Goal: Entertainment & Leisure: Consume media (video, audio)

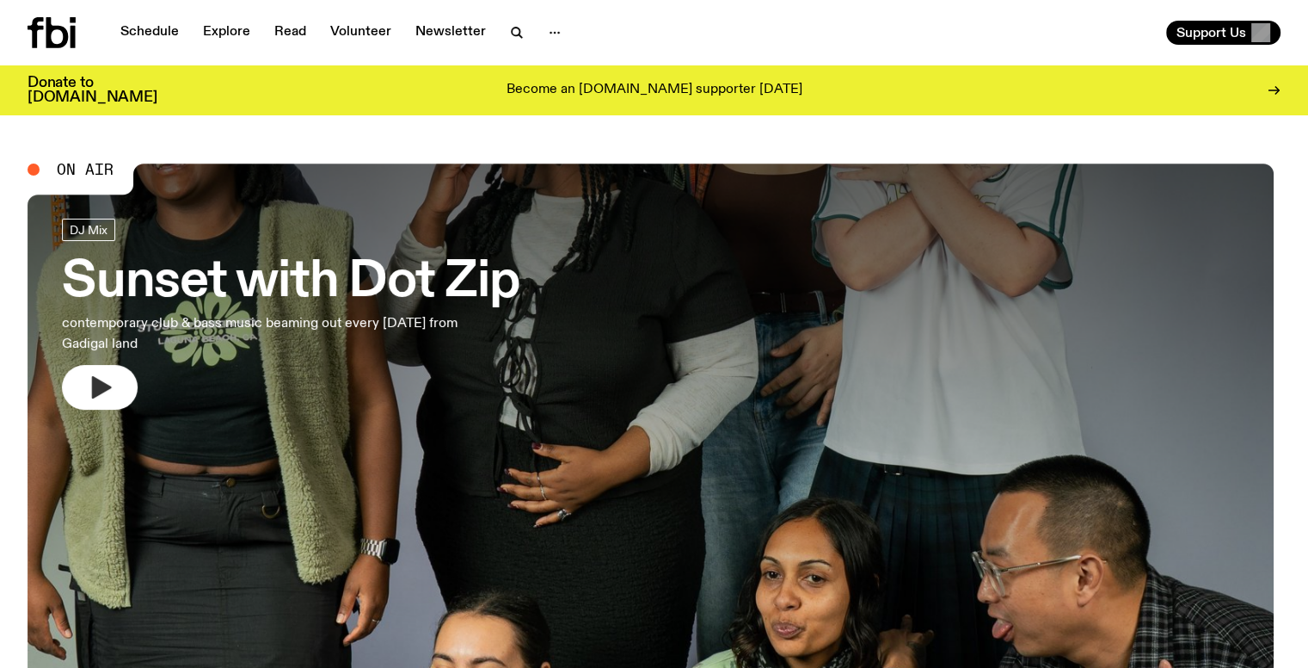
click at [112, 389] on icon "button" at bounding box center [102, 387] width 20 height 22
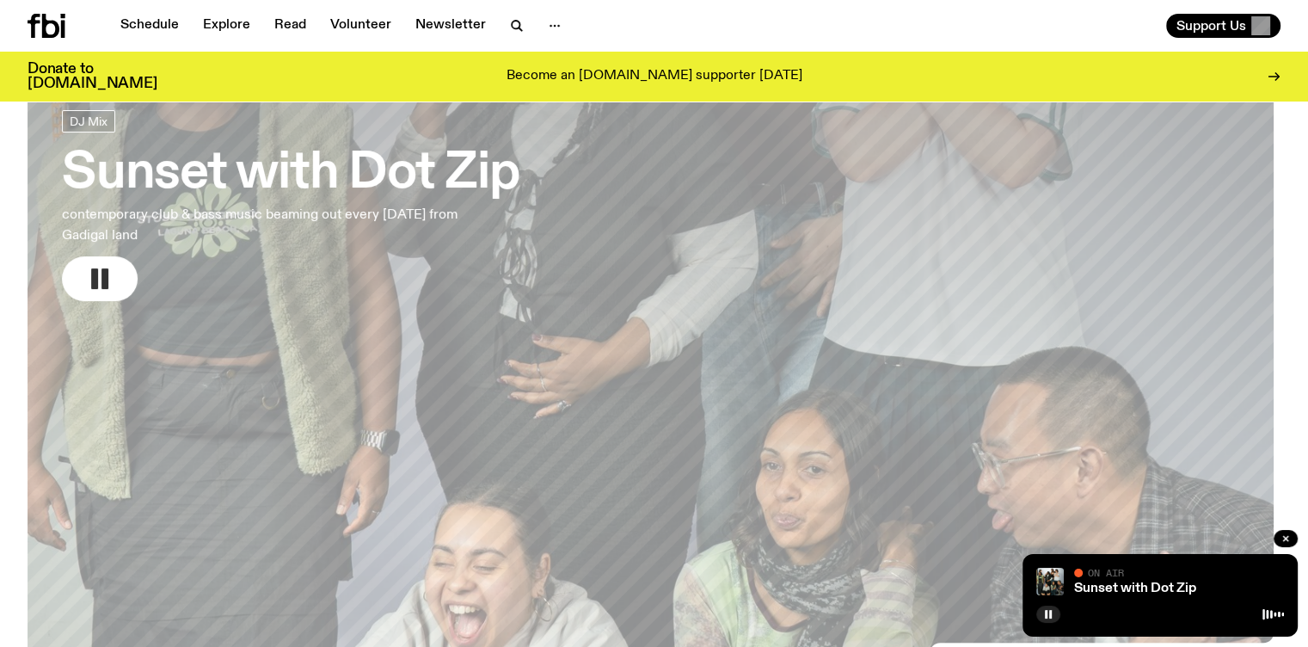
scroll to position [93, 0]
click at [1288, 534] on icon "button" at bounding box center [1286, 538] width 10 height 10
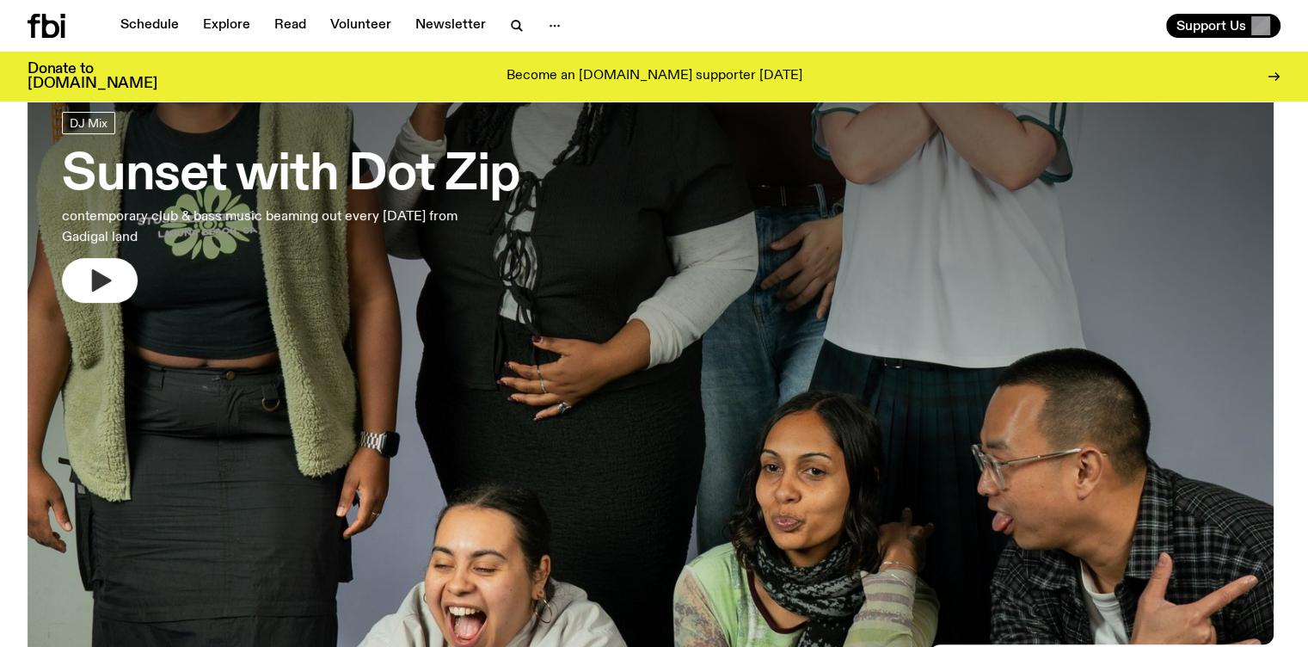
click at [79, 272] on button "button" at bounding box center [100, 280] width 76 height 45
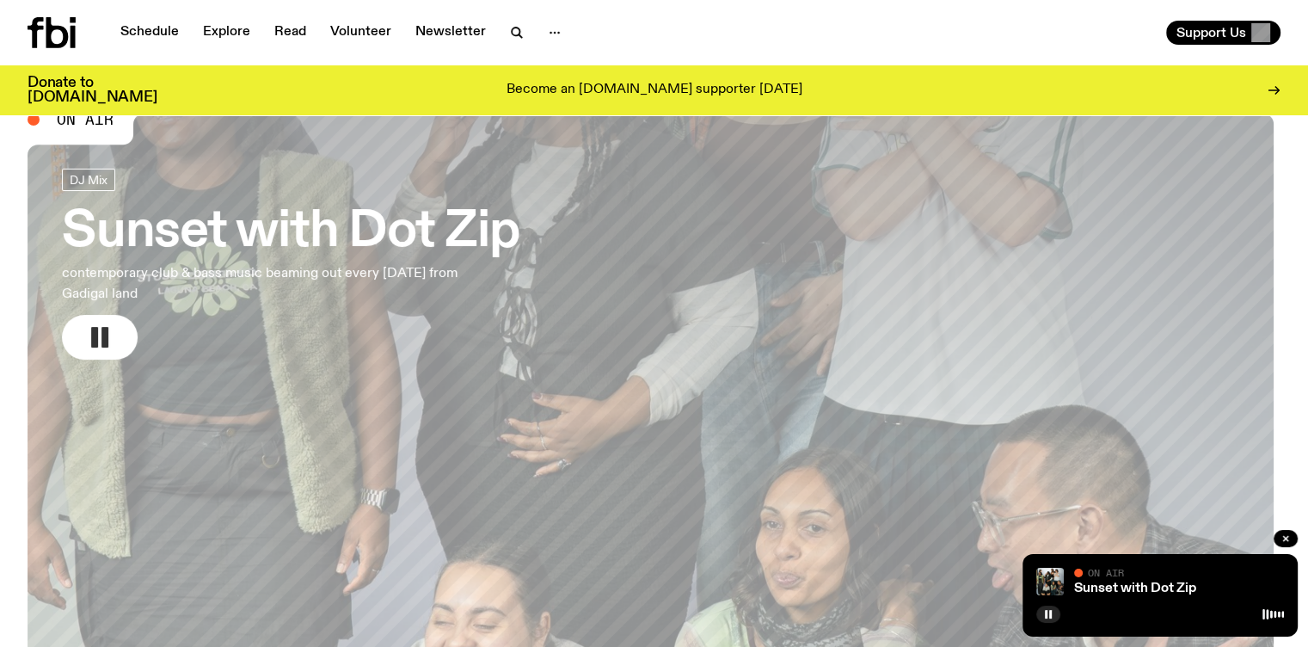
scroll to position [0, 0]
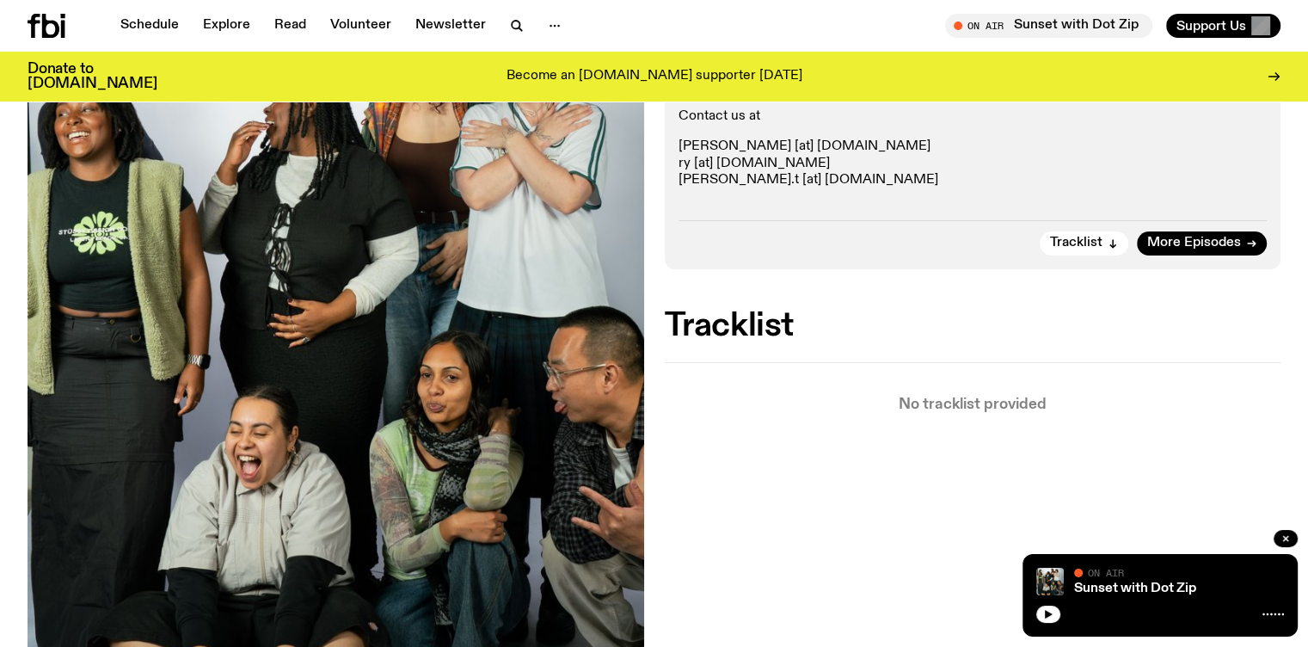
scroll to position [430, 0]
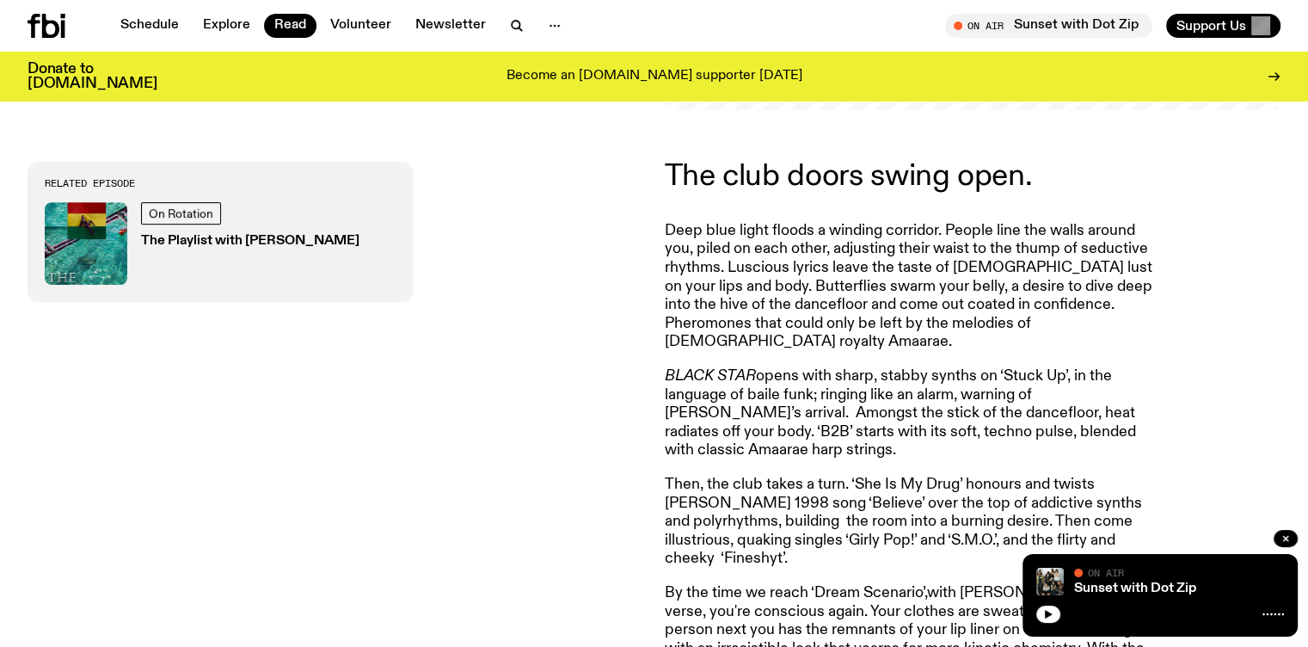
scroll to position [652, 0]
